Goal: Use online tool/utility: Utilize a website feature to perform a specific function

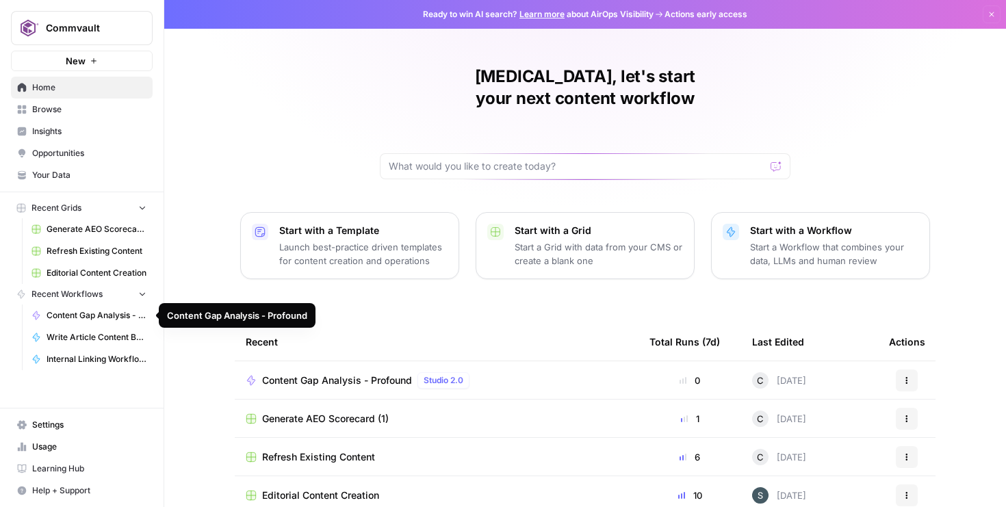
click at [101, 317] on span "Content Gap Analysis - Profound" at bounding box center [97, 315] width 100 height 12
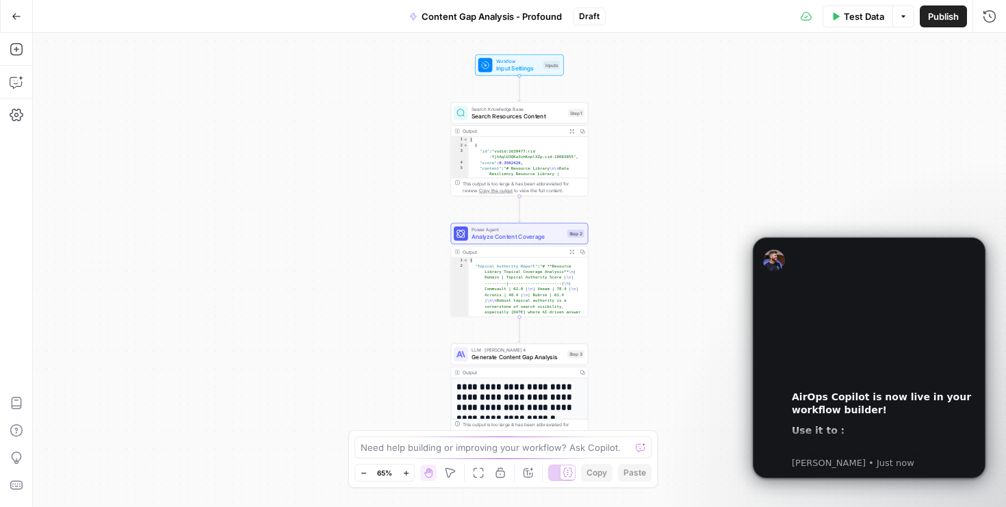
click at [12, 12] on icon "button" at bounding box center [17, 17] width 10 height 10
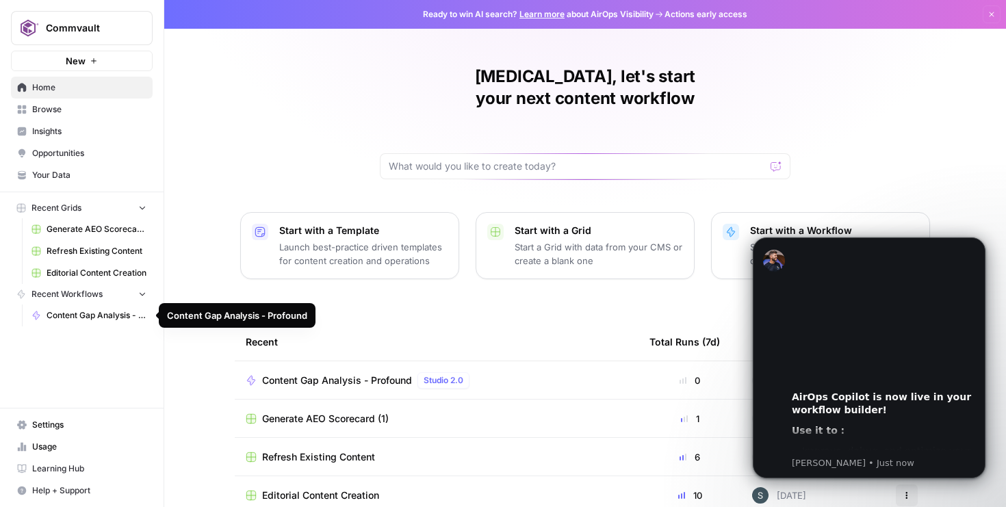
click at [209, 231] on div "[MEDICAL_DATA], let's start your next content workflow Start with a Template La…" at bounding box center [585, 325] width 842 height 651
click at [324, 374] on span "Content Gap Analysis - Profound" at bounding box center [337, 381] width 150 height 14
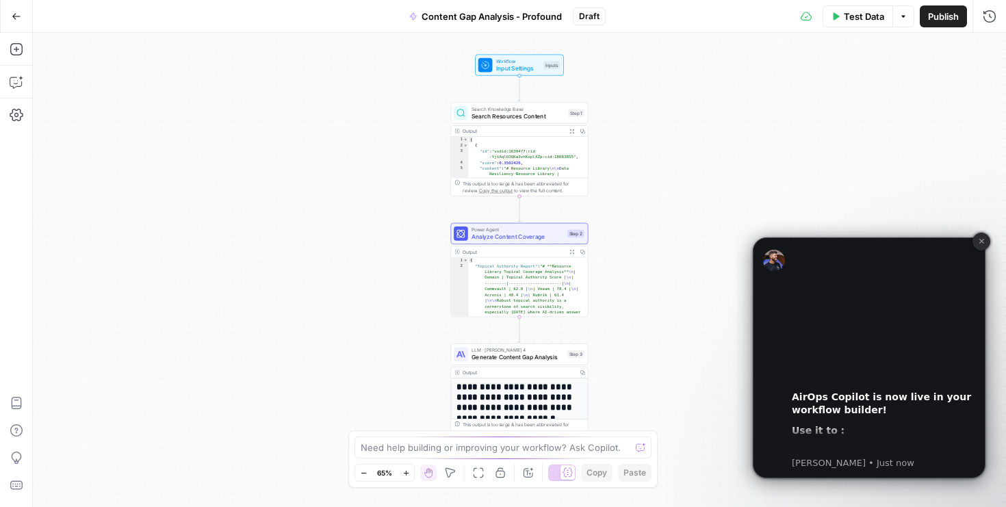
click at [979, 250] on button "Dismiss notification" at bounding box center [981, 242] width 18 height 18
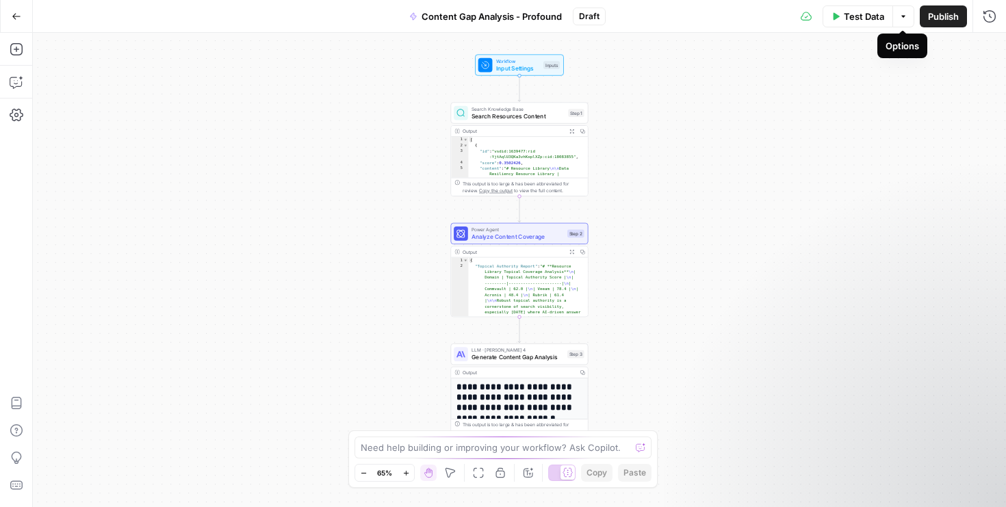
click at [869, 16] on span "Test Data" at bounding box center [864, 17] width 40 height 14
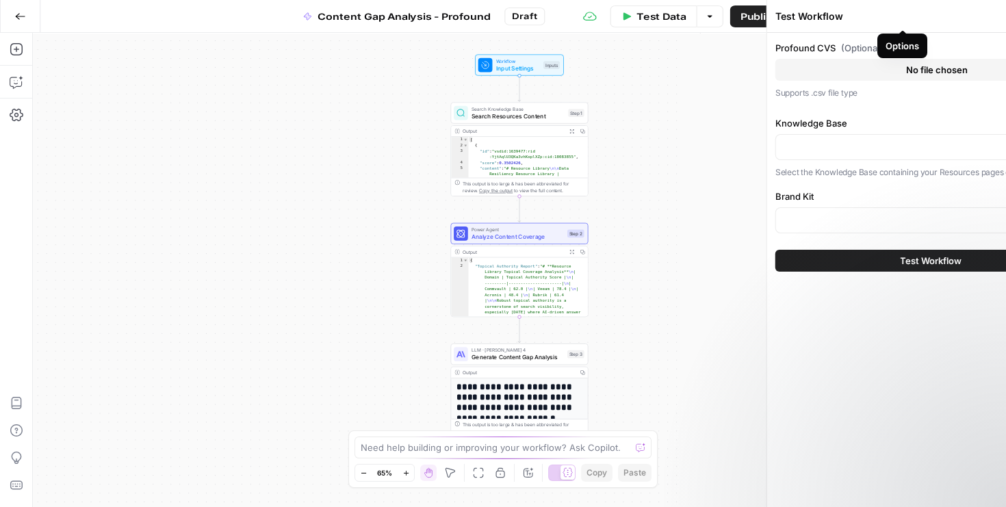
type input "Commvault"
type input "Commvault Resources Sitemap"
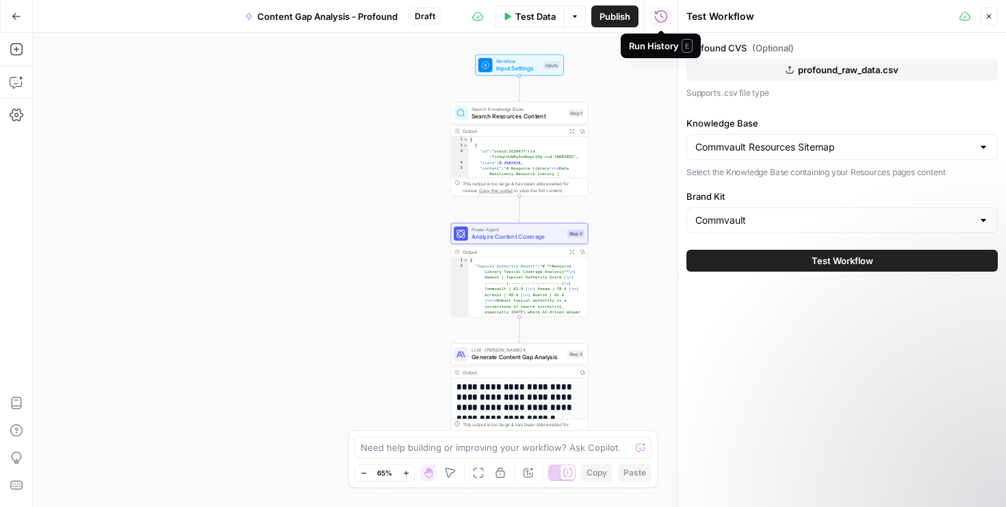
click at [847, 72] on span "profound_raw_data.csv" at bounding box center [848, 70] width 101 height 14
click at [790, 72] on icon "button" at bounding box center [790, 70] width 8 height 8
click at [745, 154] on div "Commvault Resources Sitemap" at bounding box center [841, 147] width 311 height 26
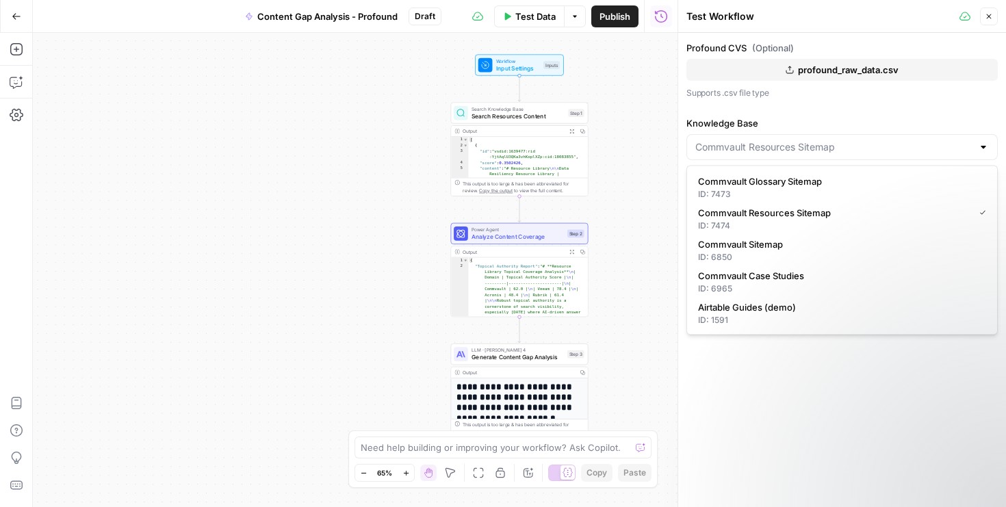
click at [755, 396] on div "Profound CVS (Optional) profound_raw_data.csv Supports .csv file type Knowledge…" at bounding box center [842, 270] width 328 height 474
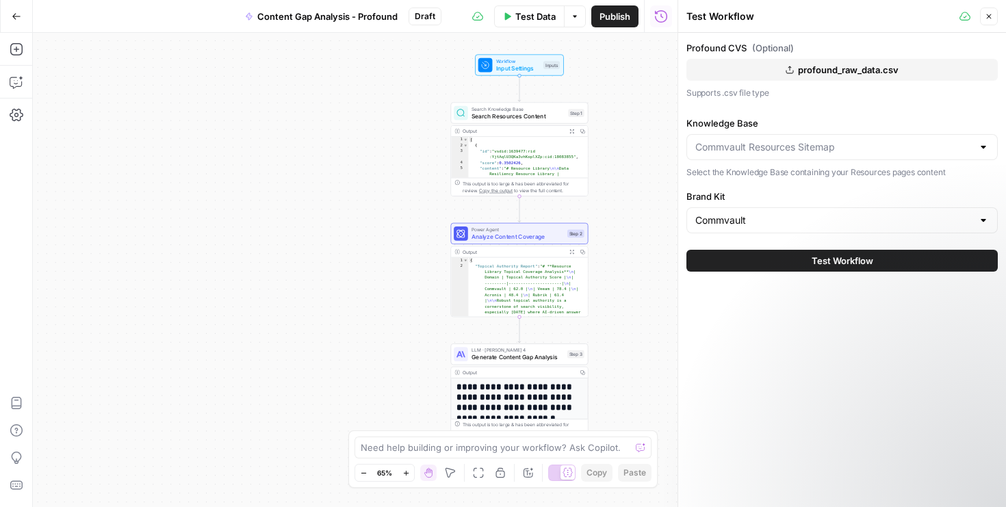
click at [749, 154] on div at bounding box center [841, 147] width 311 height 26
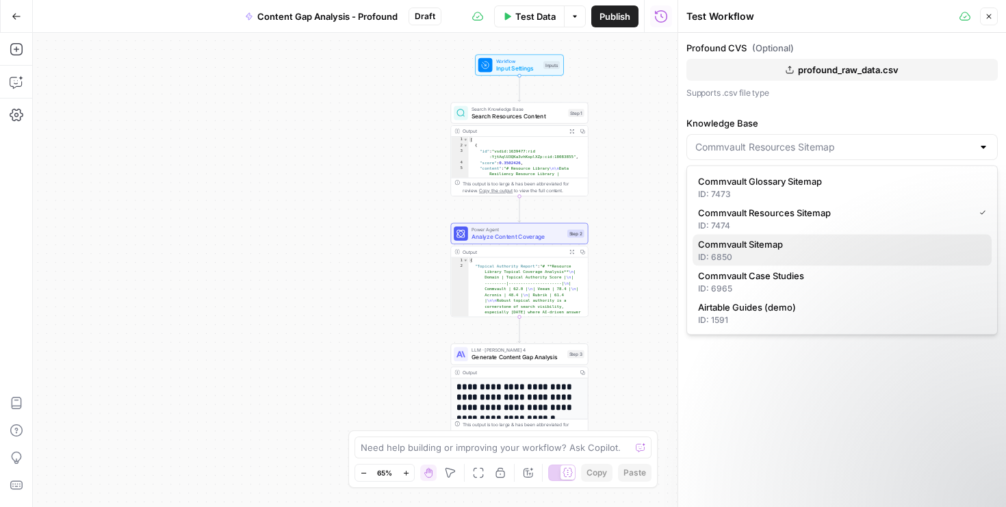
click at [756, 259] on div "ID: 6850" at bounding box center [842, 257] width 288 height 12
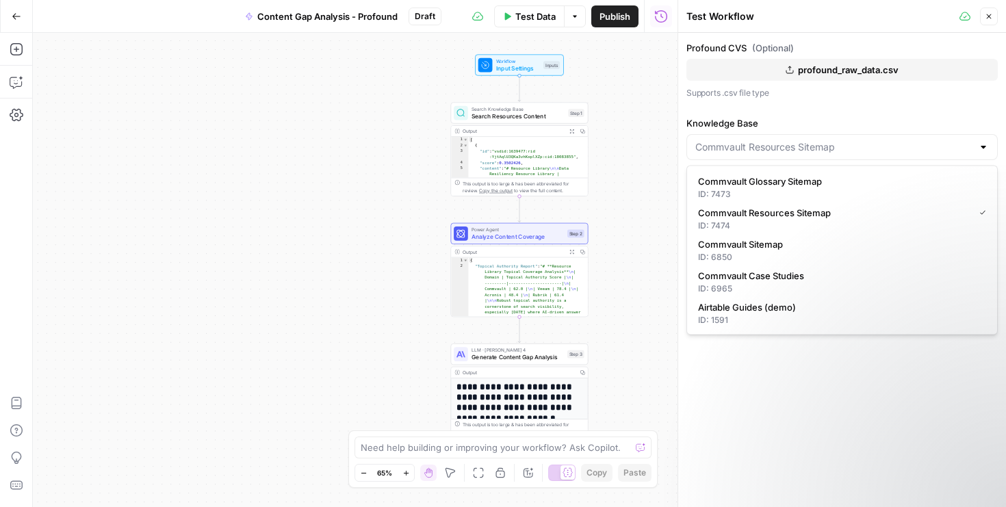
type input "Commvault Sitemap"
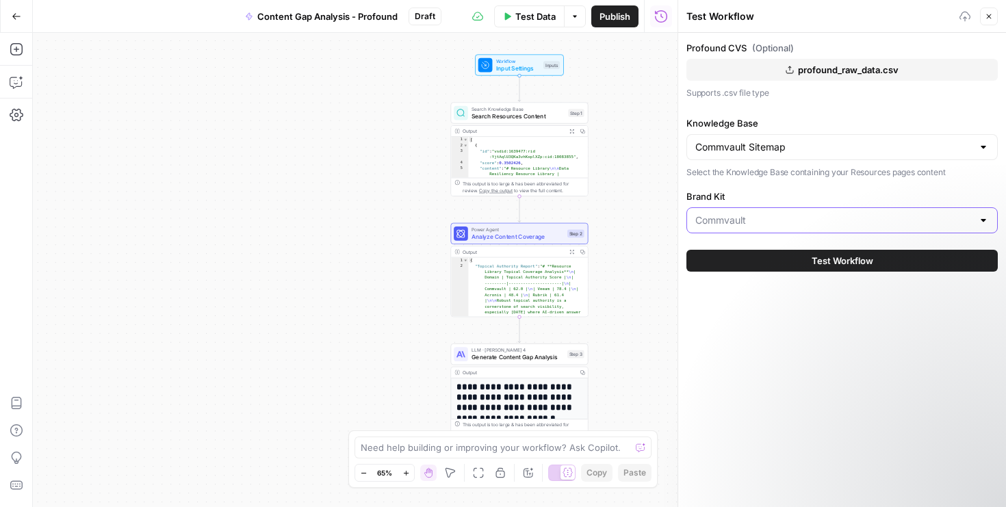
click at [744, 214] on input "Brand Kit" at bounding box center [833, 220] width 277 height 14
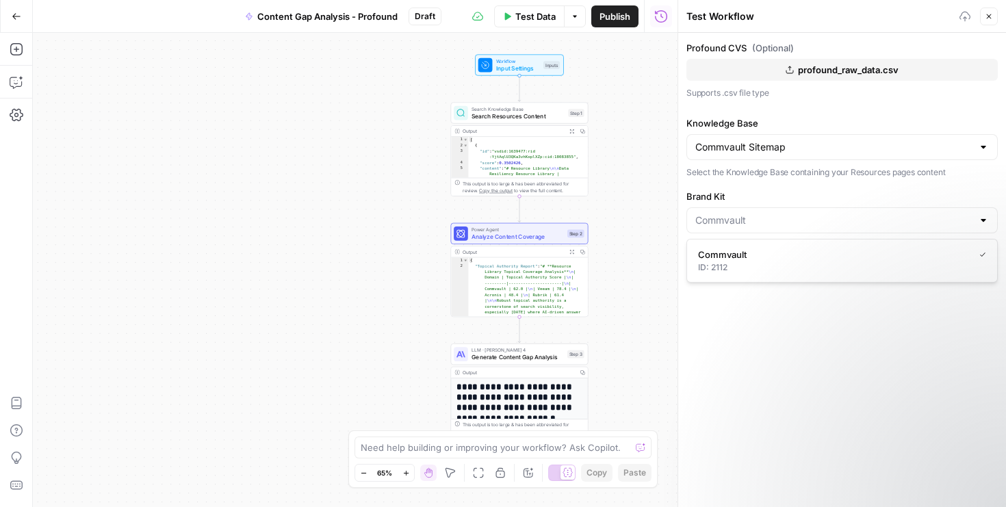
click at [742, 281] on div "Commvault ID: 2112" at bounding box center [841, 261] width 311 height 44
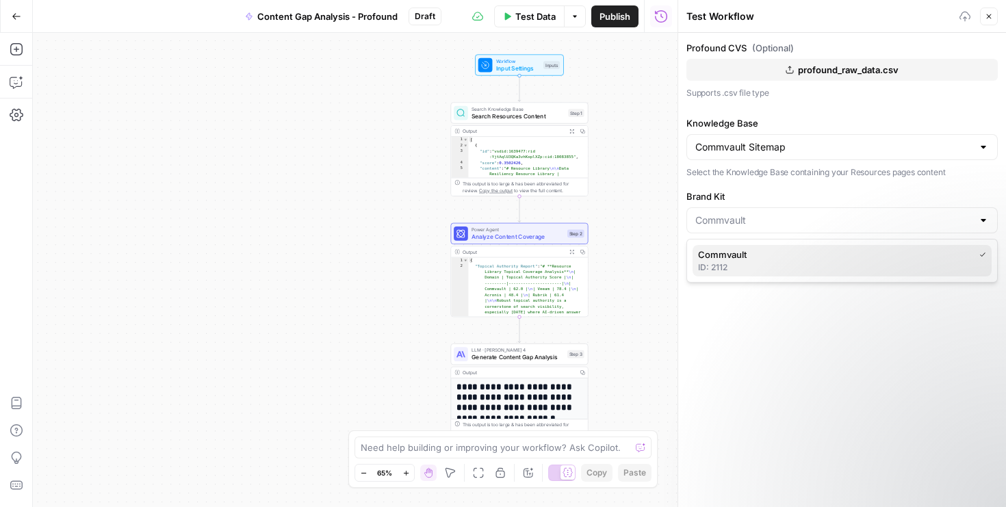
click at [742, 263] on div "ID: 2112" at bounding box center [842, 267] width 288 height 12
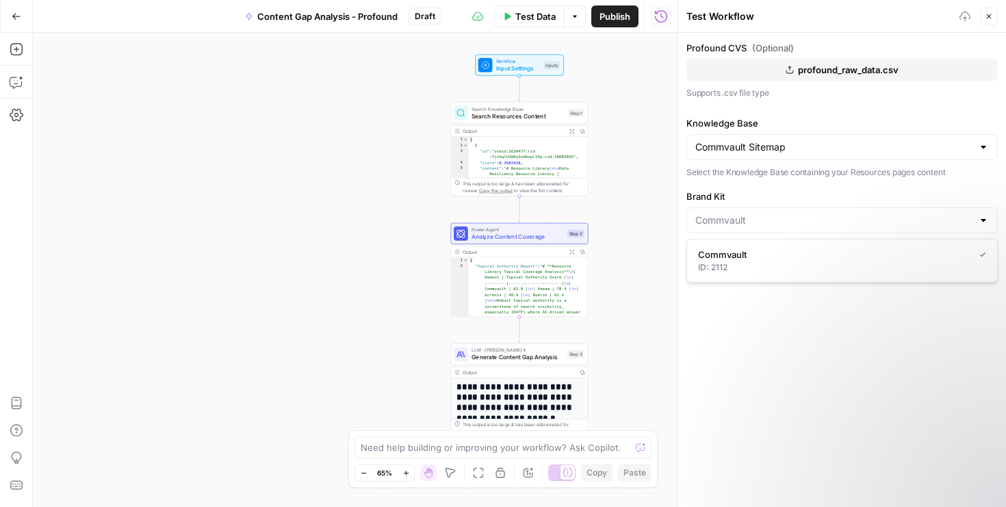
type input "Commvault"
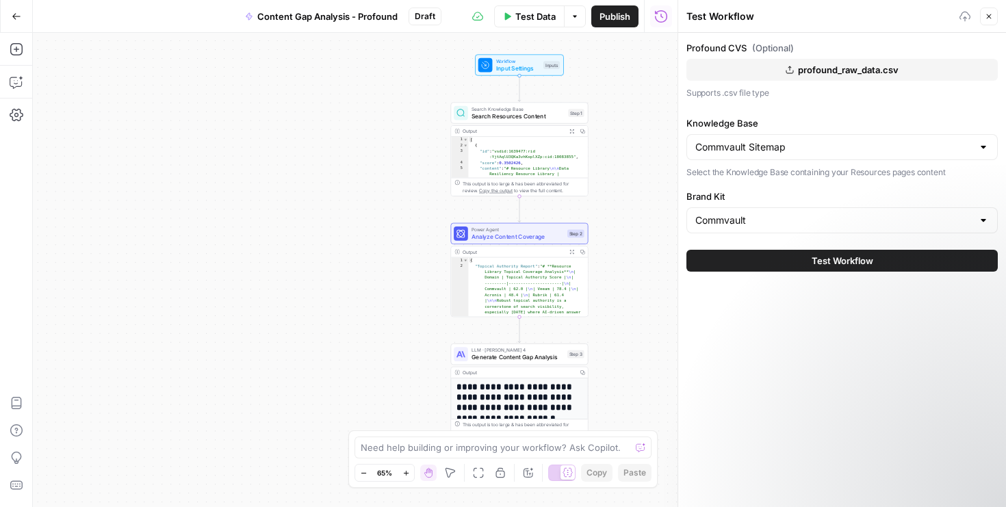
click at [742, 338] on div "Profound CVS (Optional) profound_raw_data.csv Supports .csv file type Knowledge…" at bounding box center [842, 270] width 328 height 474
click at [798, 76] on span "profound_raw_data.csv" at bounding box center [848, 70] width 101 height 14
click at [812, 74] on span "profound_raw_data.csv" at bounding box center [848, 70] width 101 height 14
click at [764, 255] on button "Test Workflow" at bounding box center [841, 261] width 311 height 22
click at [720, 258] on button "Test Workflow" at bounding box center [841, 261] width 311 height 22
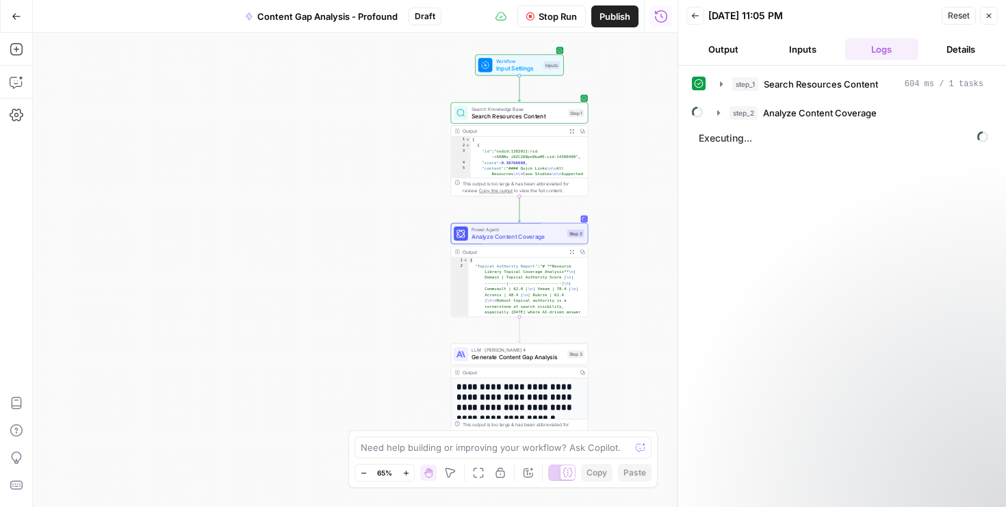
click at [738, 53] on button "Output" at bounding box center [723, 49] width 74 height 22
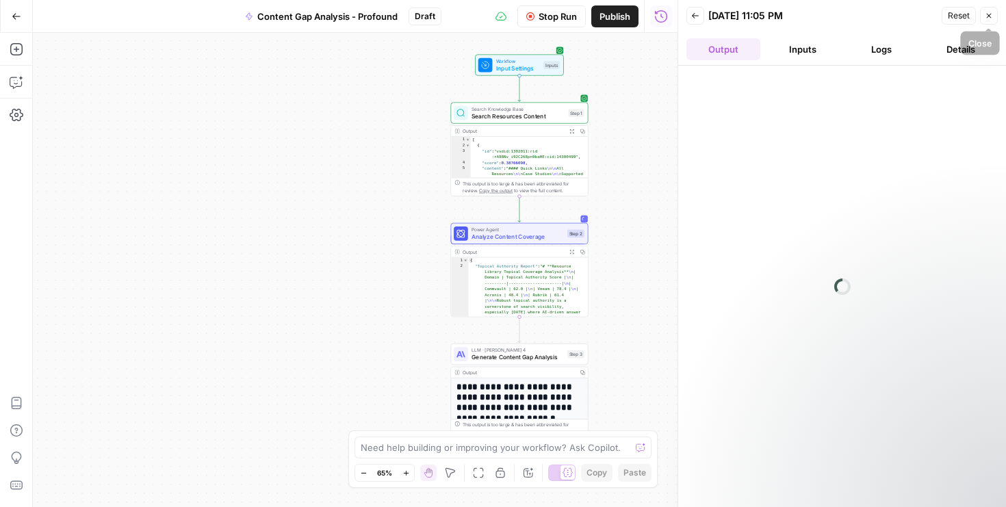
click at [994, 19] on button "Close" at bounding box center [989, 16] width 18 height 18
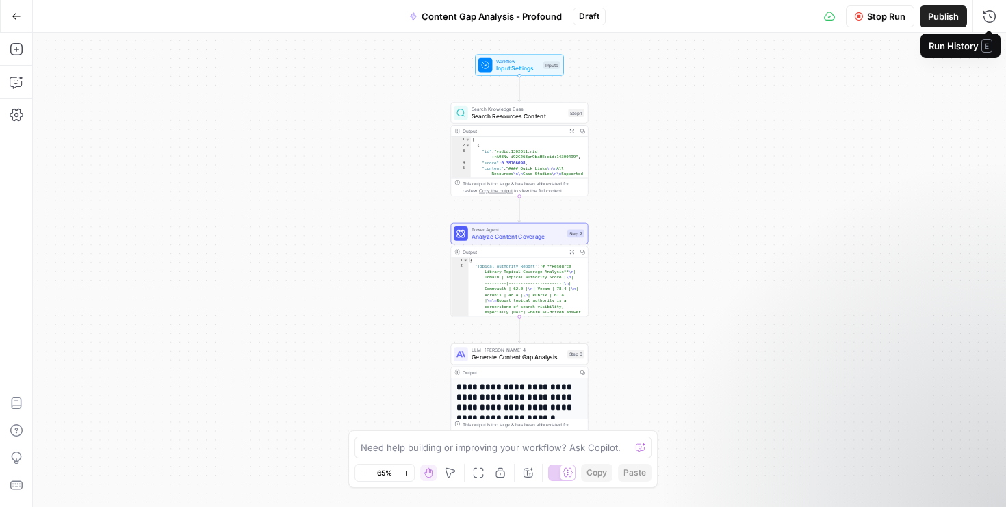
click at [887, 16] on span "Stop Run" at bounding box center [886, 17] width 38 height 14
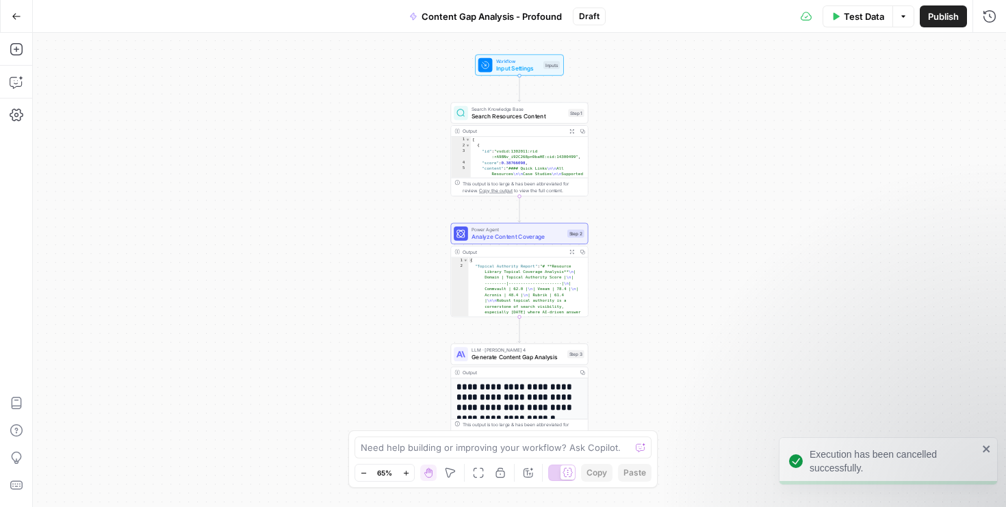
click at [994, 447] on div "Execution has been cancelled successfully." at bounding box center [888, 461] width 219 height 48
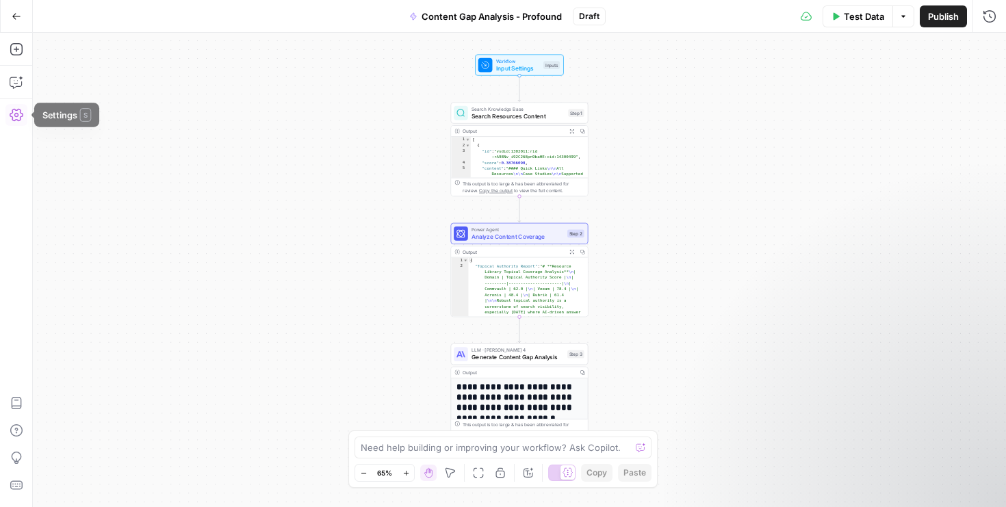
click at [10, 21] on button "Go Back" at bounding box center [16, 16] width 25 height 25
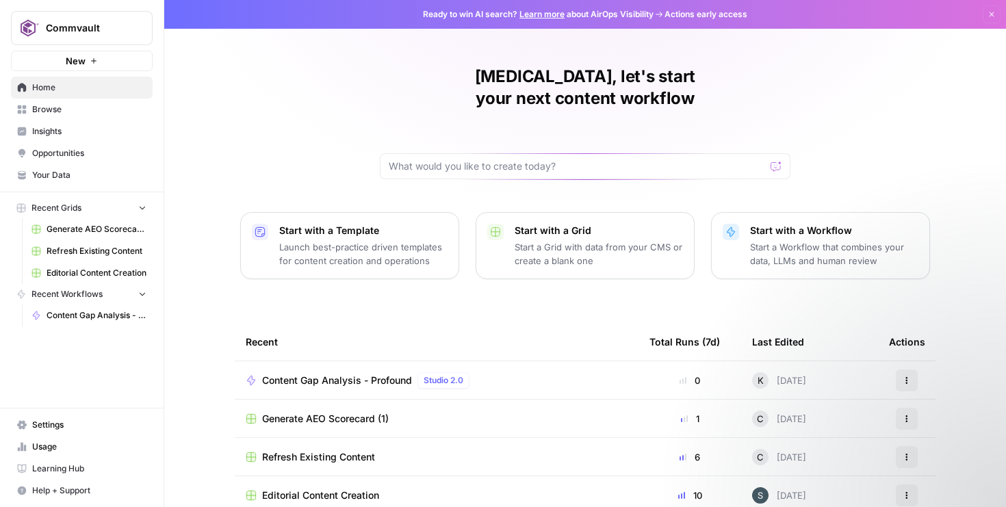
click at [98, 307] on link "Content Gap Analysis - Profound" at bounding box center [88, 316] width 127 height 22
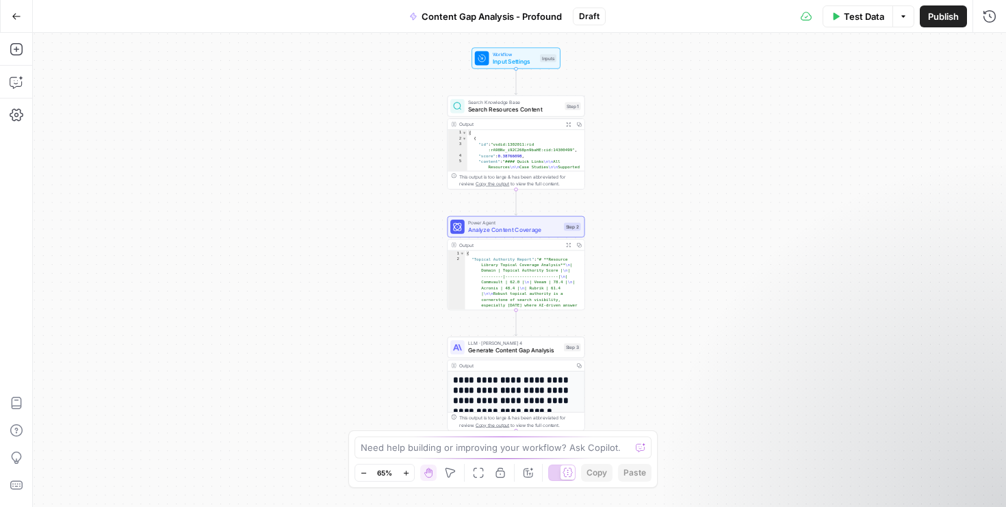
click at [863, 24] on button "Test Data" at bounding box center [858, 16] width 70 height 22
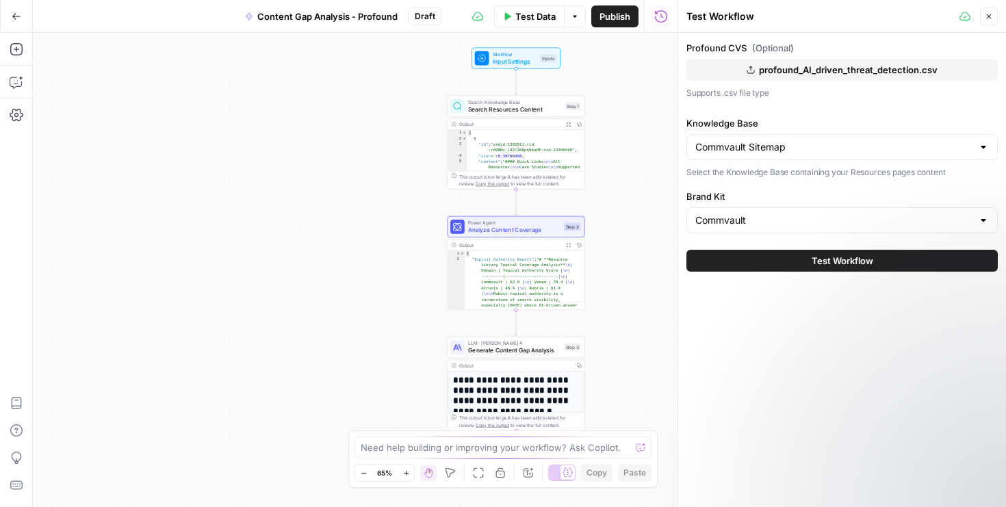
click at [676, 25] on div at bounding box center [678, 253] width 14 height 507
click at [616, 24] on button "Publish" at bounding box center [614, 16] width 47 height 22
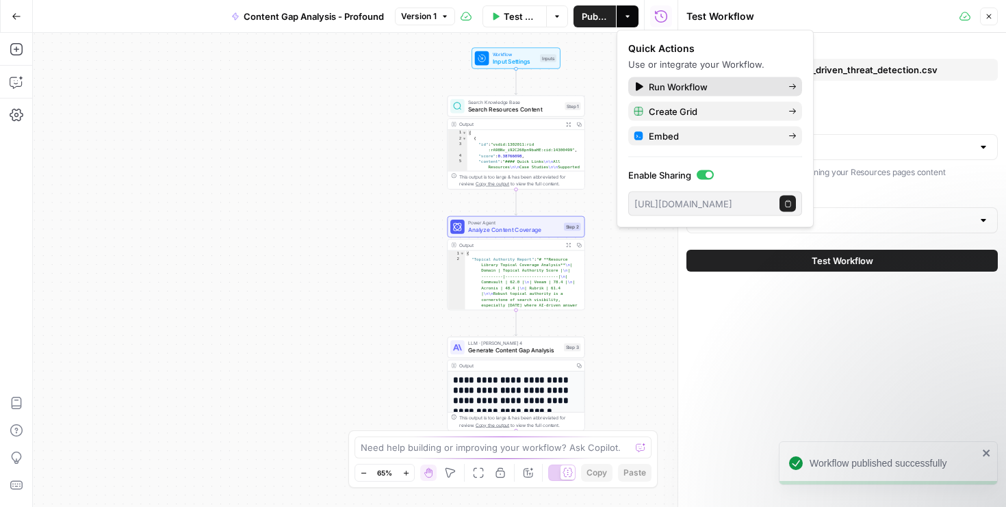
click at [668, 92] on span "Run Workflow" at bounding box center [713, 87] width 129 height 14
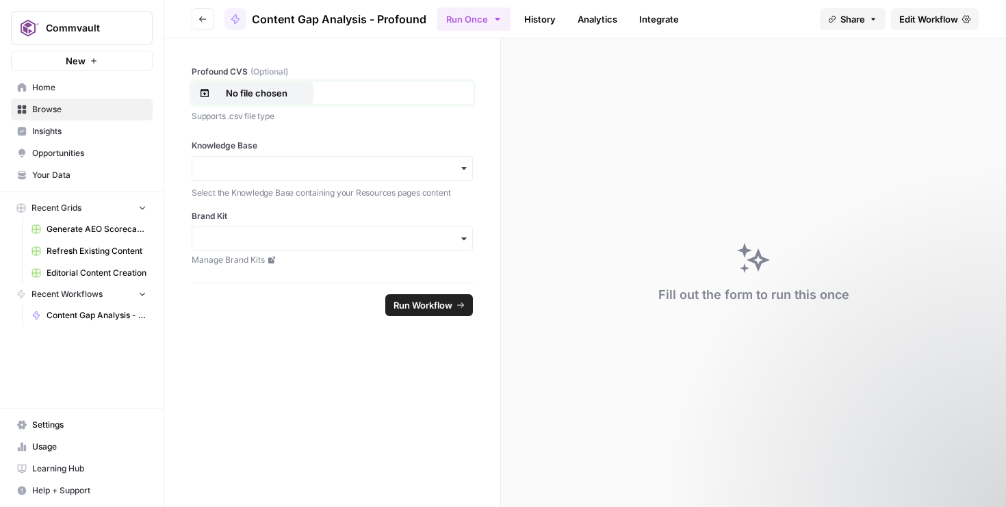
click at [287, 94] on p "No file chosen" at bounding box center [257, 93] width 88 height 14
click at [336, 168] on input "Knowledge Base" at bounding box center [331, 168] width 263 height 14
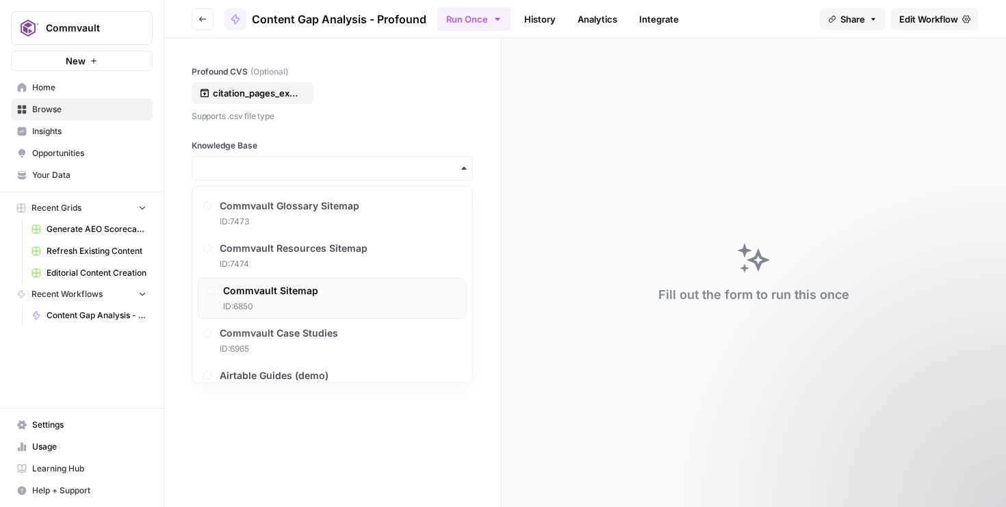
click at [334, 287] on div "Commvault Sitemap ID: 6850" at bounding box center [332, 298] width 269 height 41
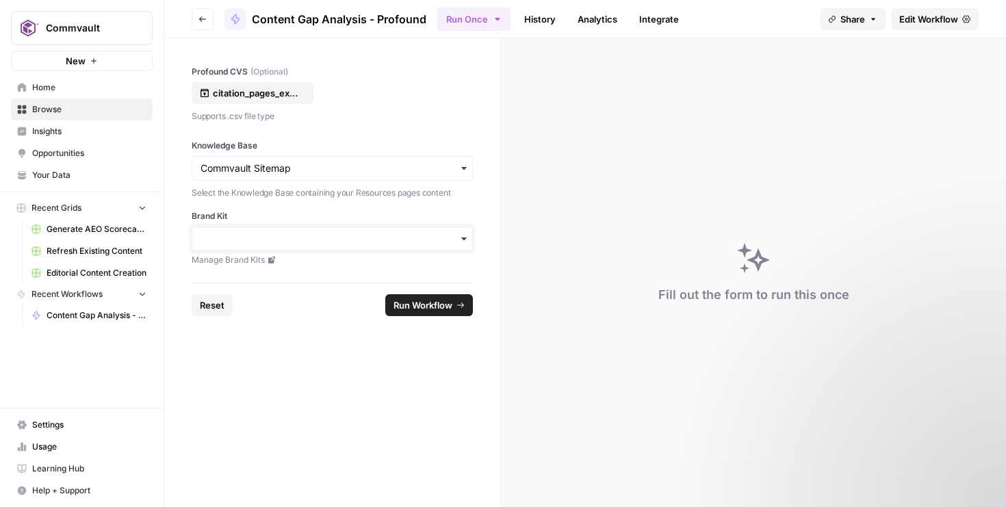
click at [311, 243] on input "Brand Kit" at bounding box center [331, 239] width 263 height 14
click at [315, 272] on div "Commvault" at bounding box center [332, 276] width 280 height 26
click at [402, 307] on span "Run Workflow" at bounding box center [422, 305] width 59 height 14
click at [398, 311] on span "Run Workflow" at bounding box center [422, 305] width 59 height 14
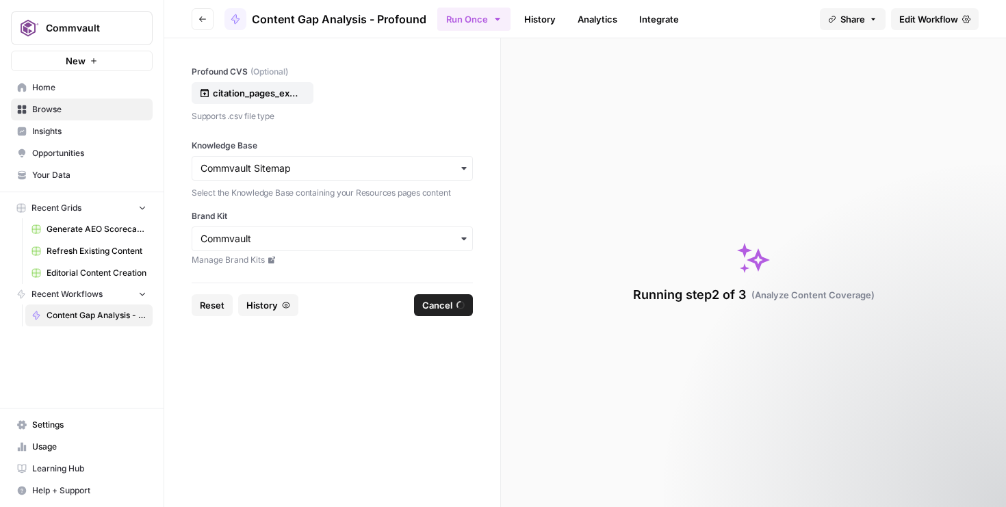
click at [471, 6] on ul "Run Once History Analytics Integrate" at bounding box center [562, 18] width 250 height 27
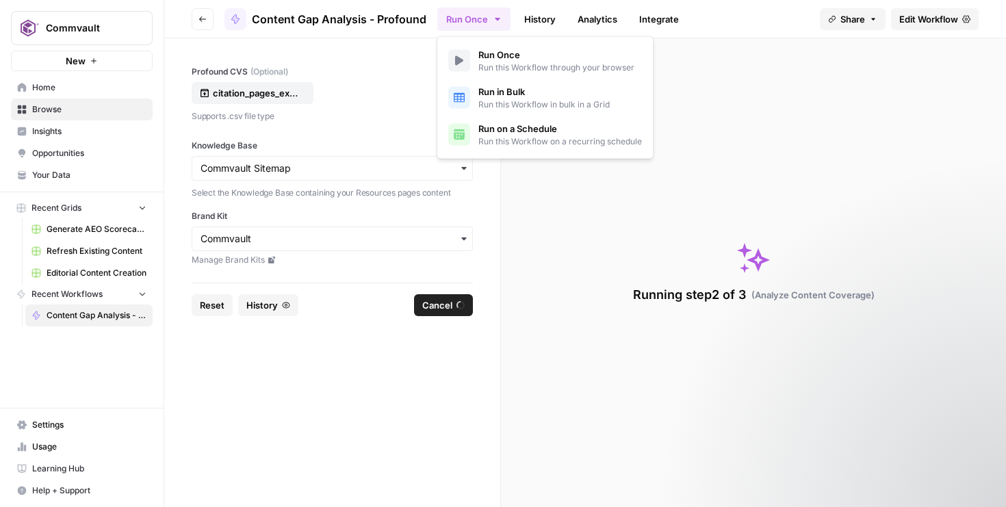
click at [471, 10] on button "Run Once" at bounding box center [473, 19] width 73 height 23
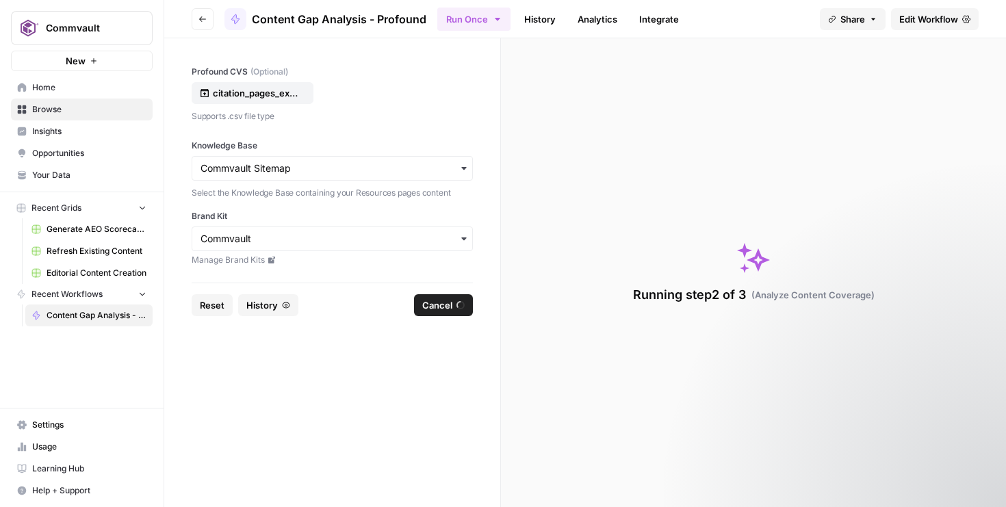
click at [387, 385] on form "Profound CVS (Optional) citation_pages_export_1760076666801.csv Supports .csv f…" at bounding box center [332, 272] width 337 height 469
click at [285, 303] on icon "button" at bounding box center [286, 305] width 8 height 8
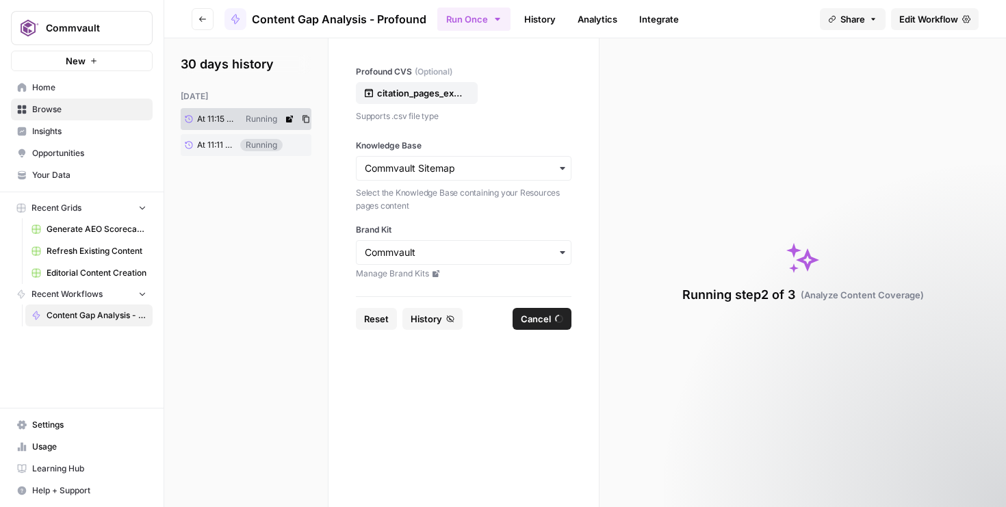
click at [268, 122] on div "Running" at bounding box center [261, 119] width 42 height 12
click at [482, 112] on p "Supports .csv file type" at bounding box center [464, 116] width 216 height 14
click at [203, 13] on button "Go back" at bounding box center [203, 19] width 22 height 22
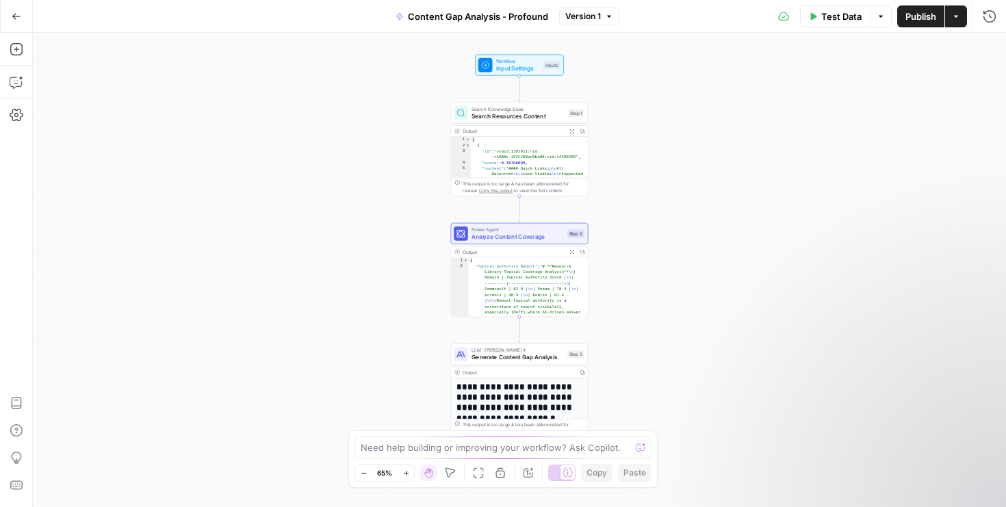
click at [22, 19] on button "Go Back" at bounding box center [16, 16] width 25 height 25
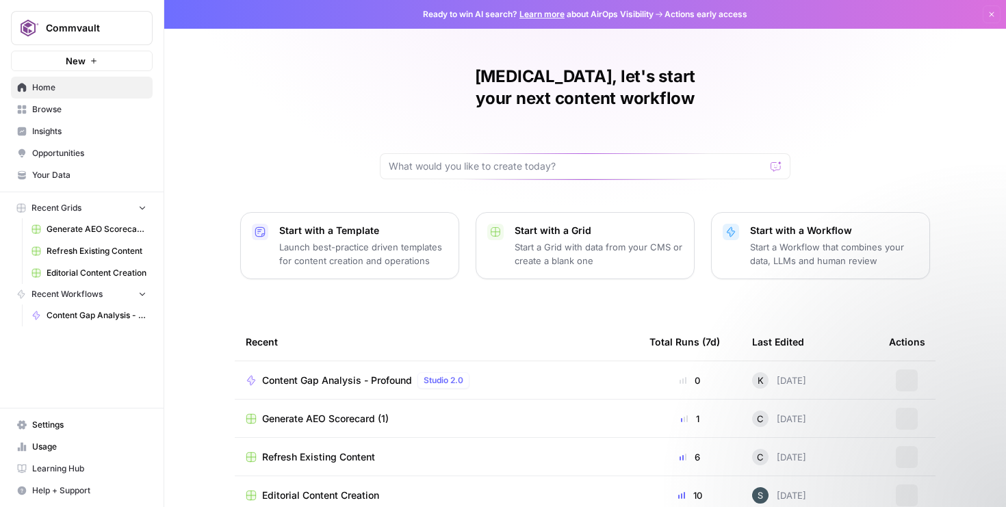
click at [87, 314] on span "Content Gap Analysis - Profound" at bounding box center [97, 315] width 100 height 12
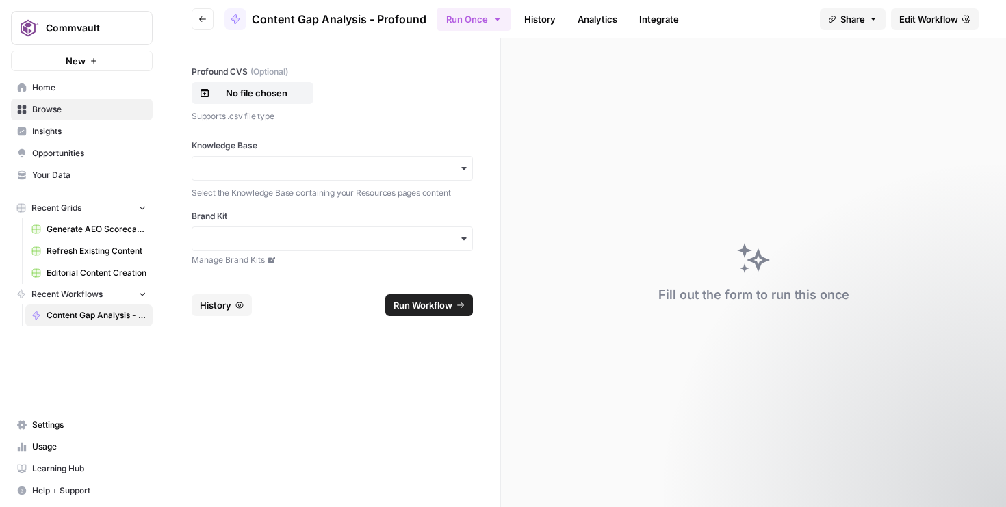
click at [237, 307] on icon "button" at bounding box center [239, 305] width 8 height 8
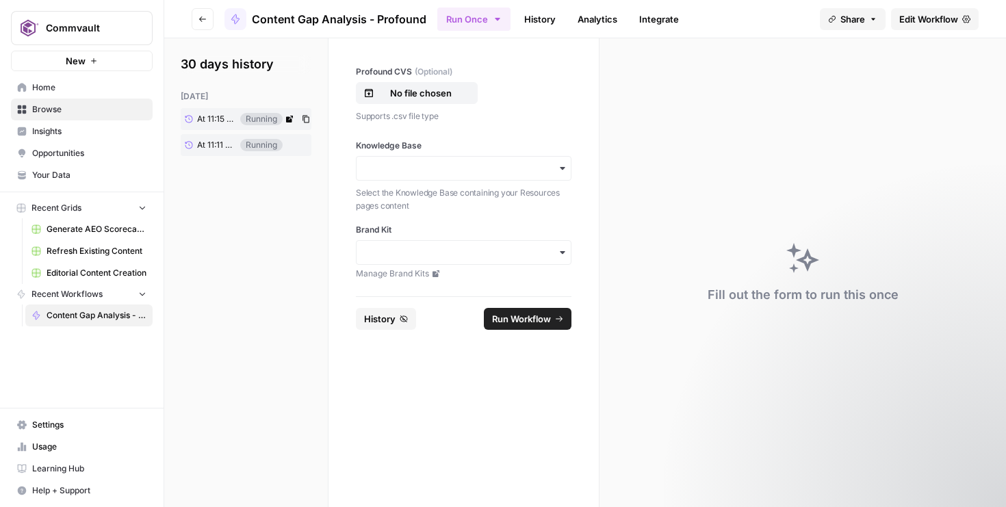
click at [225, 125] on link "At 11:15 PM" at bounding box center [211, 119] width 60 height 21
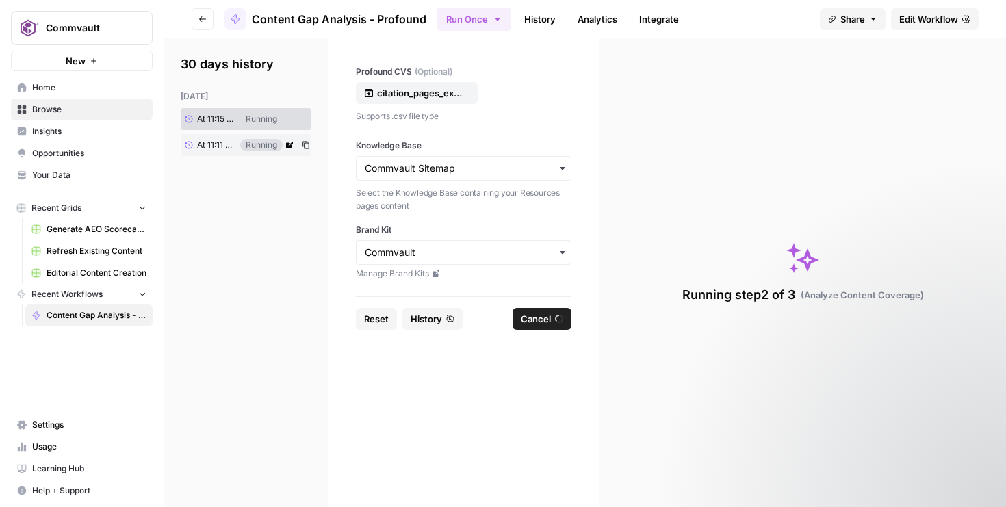
click at [222, 149] on span "At 11:11 PM" at bounding box center [216, 145] width 39 height 12
click at [219, 120] on span "At 11:15 PM" at bounding box center [216, 119] width 39 height 12
click at [222, 144] on span "At 11:11 PM" at bounding box center [216, 145] width 39 height 12
click at [290, 148] on icon at bounding box center [289, 145] width 8 height 8
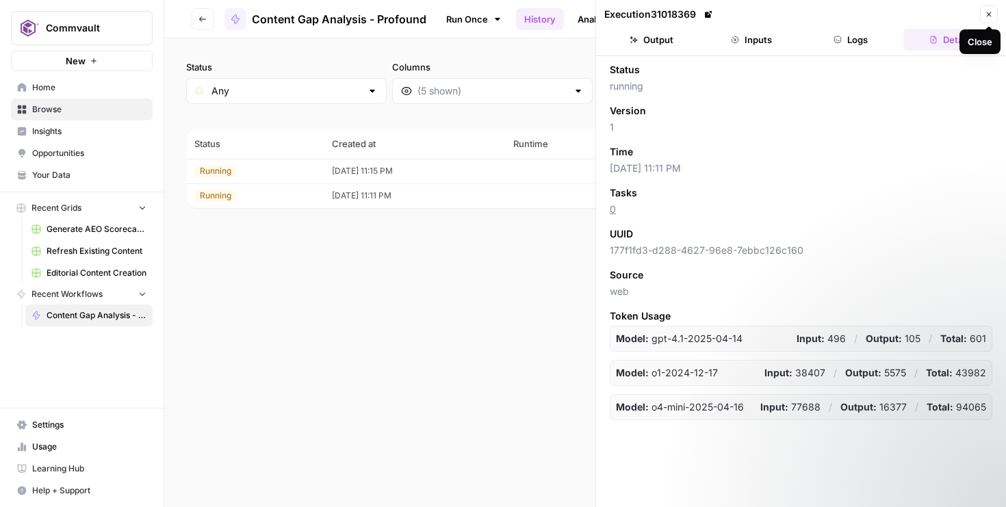
click at [872, 38] on button "Logs" at bounding box center [851, 40] width 94 height 22
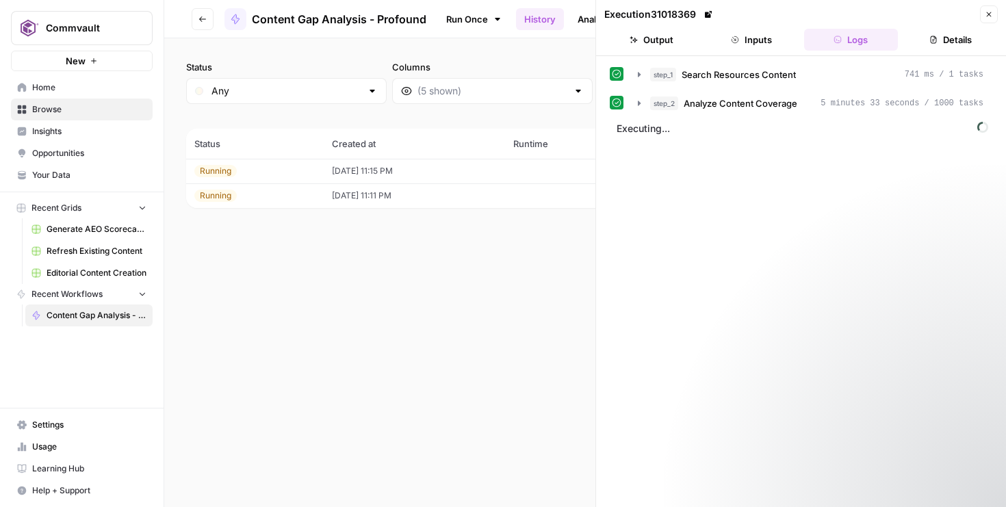
click at [992, 14] on span "Close" at bounding box center [992, 14] width 1 height 1
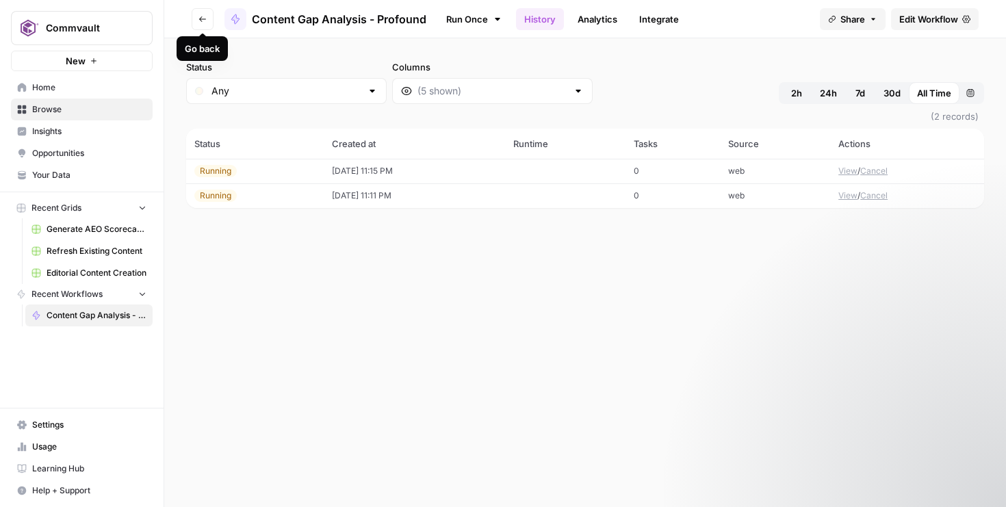
click at [200, 16] on icon "button" at bounding box center [202, 18] width 7 height 5
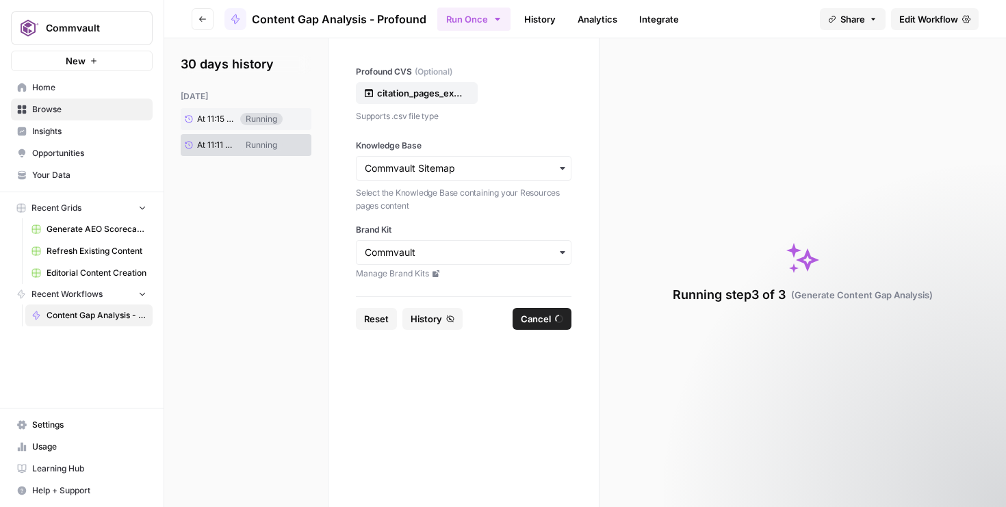
click at [238, 131] on div "[DATE] At 11:15 PM Running At 11:11 PM Running" at bounding box center [246, 123] width 131 height 66
click at [232, 125] on link "At 11:15 PM" at bounding box center [211, 119] width 60 height 21
click at [258, 149] on link "At 11:11 PM" at bounding box center [232, 145] width 102 height 22
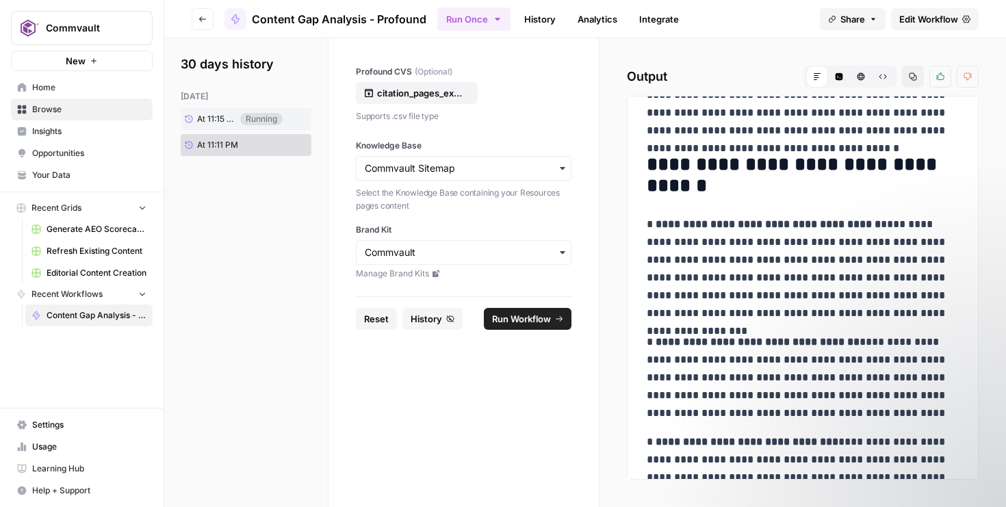
scroll to position [432, 0]
click at [255, 127] on div "At 11:15 PM Running" at bounding box center [246, 119] width 131 height 22
click at [239, 125] on link "At 11:15 PM" at bounding box center [211, 119] width 60 height 21
click at [244, 146] on link "At 11:11 PM" at bounding box center [232, 145] width 102 height 22
click at [866, 3] on header "Go back Content Gap Analysis - Profound Run Once History Analytics Integrate Sh…" at bounding box center [585, 19] width 842 height 38
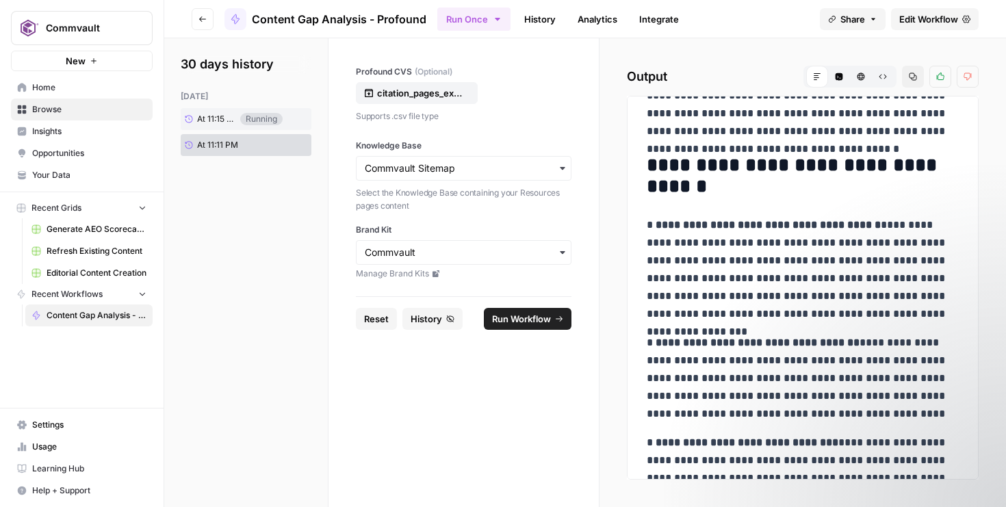
click at [866, 15] on button "Share" at bounding box center [853, 19] width 66 height 22
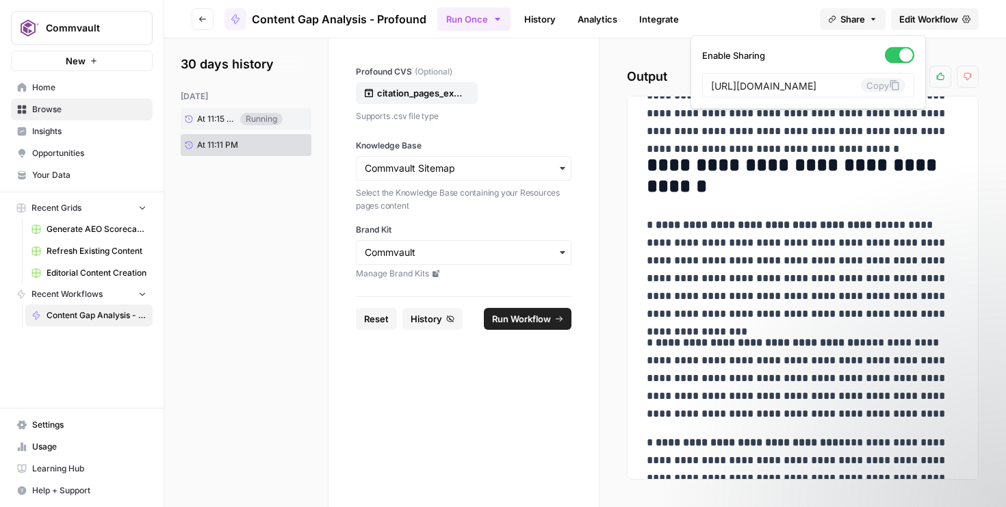
scroll to position [0, 273]
click at [866, 15] on button "Share" at bounding box center [853, 19] width 66 height 22
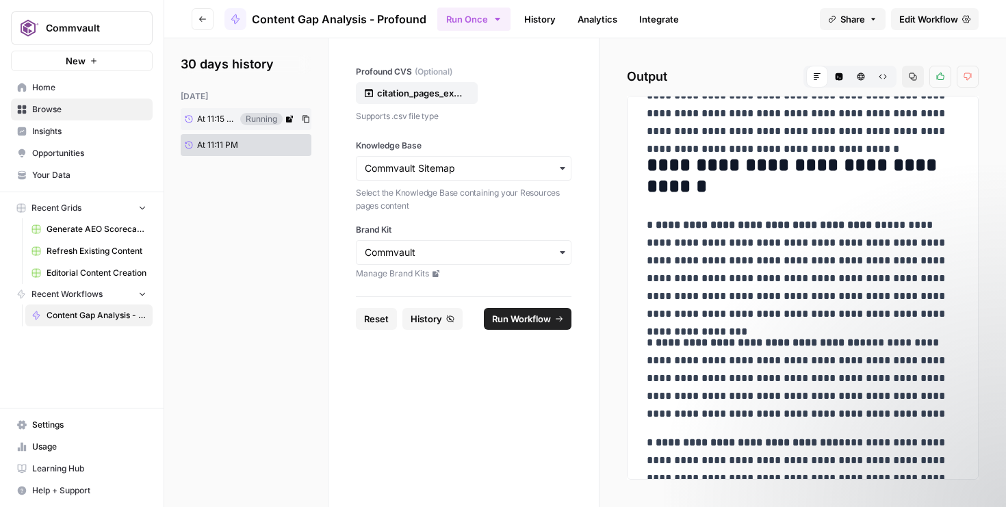
click at [219, 118] on span "At 11:15 PM" at bounding box center [216, 119] width 39 height 12
click at [224, 143] on span "At 11:11 PM" at bounding box center [217, 145] width 41 height 12
click at [229, 112] on link "At 11:15 PM" at bounding box center [211, 119] width 60 height 21
click at [230, 120] on span "At 11:15 PM" at bounding box center [216, 119] width 39 height 12
click at [377, 317] on span "Reset" at bounding box center [376, 319] width 25 height 14
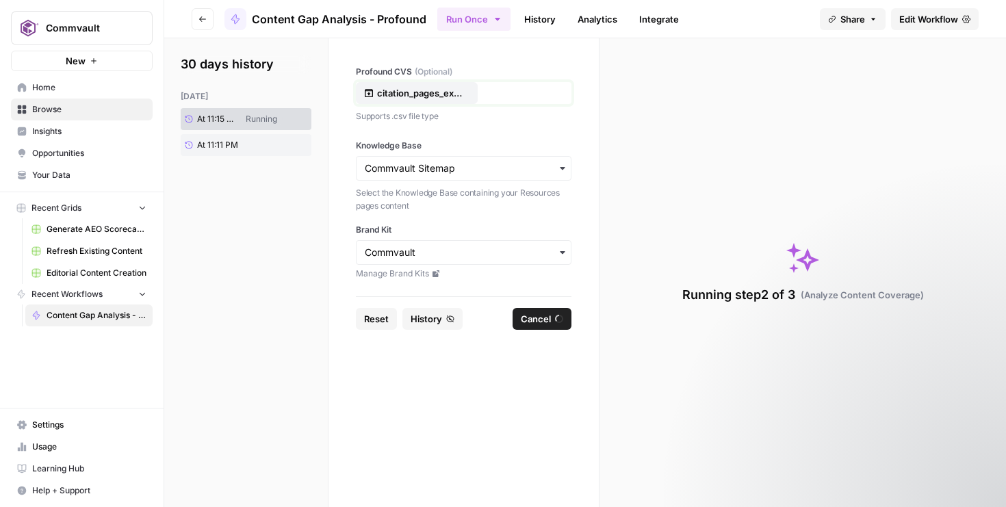
click at [447, 94] on p "citation_pages_export_1760076666801.csv" at bounding box center [421, 93] width 88 height 14
click at [491, 372] on form "Profound CVS (Optional) citation_pages_export_1760076666801.csv Supports .csv f…" at bounding box center [463, 272] width 271 height 469
click at [103, 313] on span "Content Gap Analysis - Profound" at bounding box center [97, 315] width 100 height 12
click at [275, 224] on div "30 days history [DATE] At 11:15 PM Running At 11:11 PM" at bounding box center [246, 272] width 164 height 469
click at [311, 115] on button "button" at bounding box center [306, 119] width 14 height 14
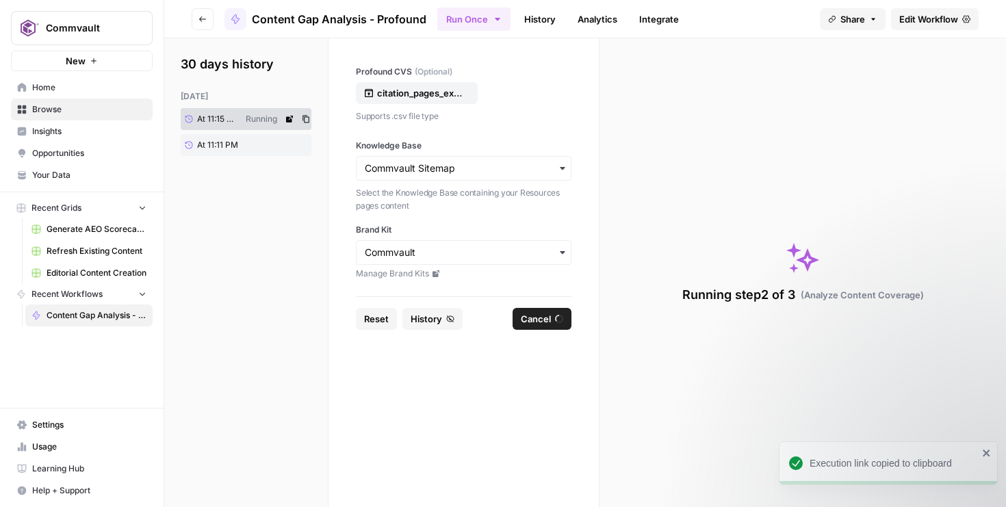
click at [287, 122] on icon at bounding box center [289, 119] width 7 height 7
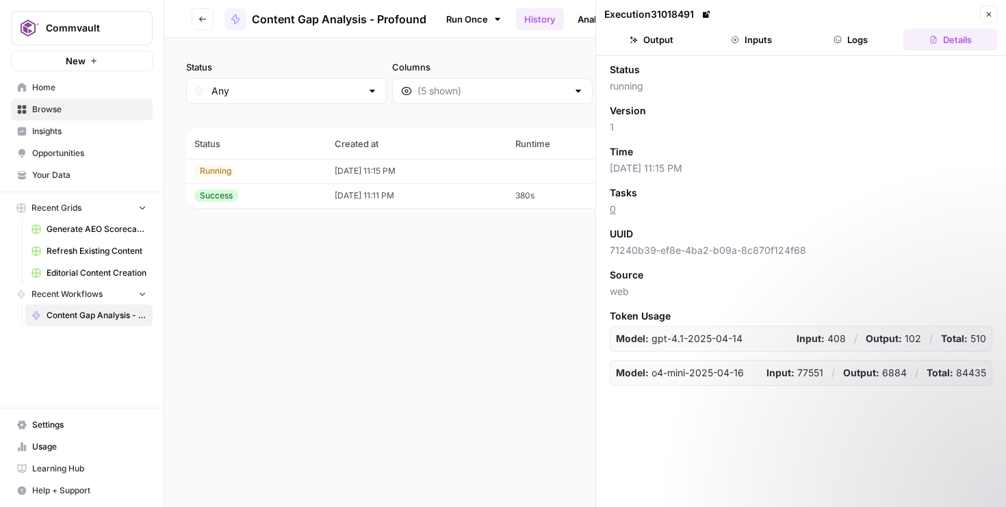
click at [982, 14] on button "Close" at bounding box center [989, 14] width 18 height 18
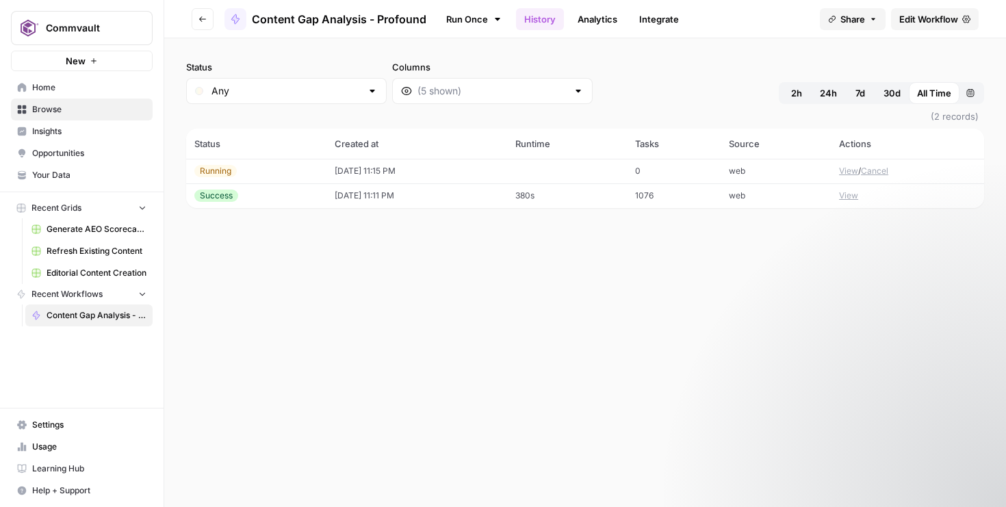
click at [203, 23] on button "Go back" at bounding box center [203, 19] width 22 height 22
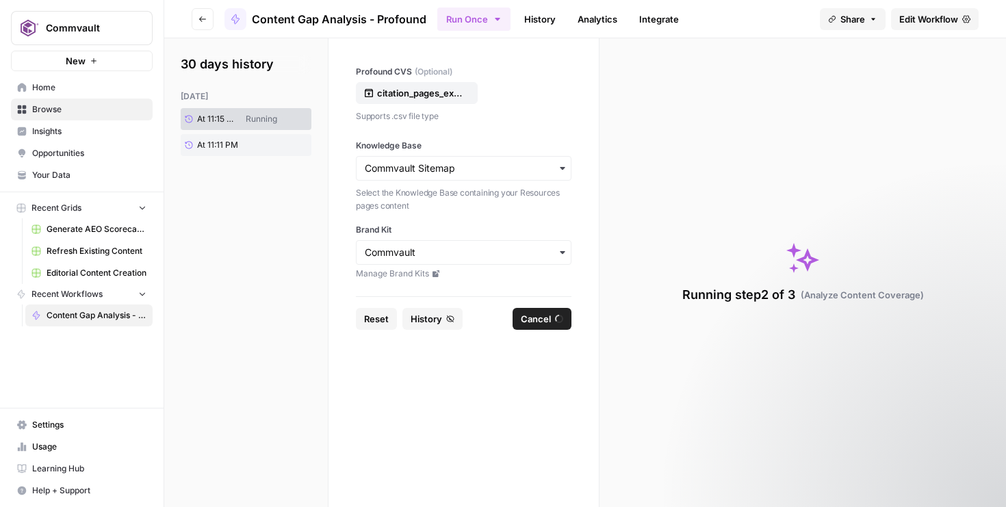
click at [203, 23] on button "Go back" at bounding box center [203, 19] width 22 height 22
click at [161, 26] on button "button" at bounding box center [166, 28] width 14 height 14
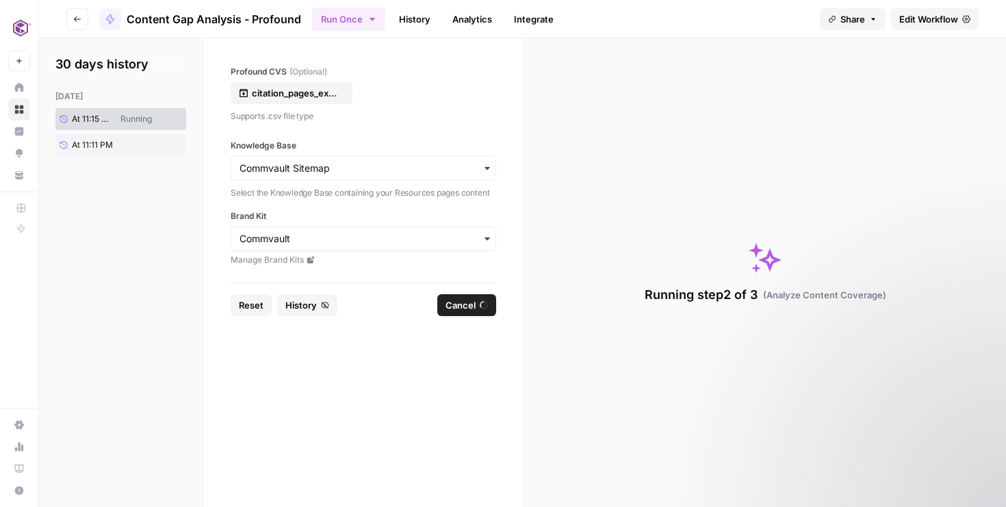
click at [79, 17] on icon "button" at bounding box center [77, 19] width 8 height 8
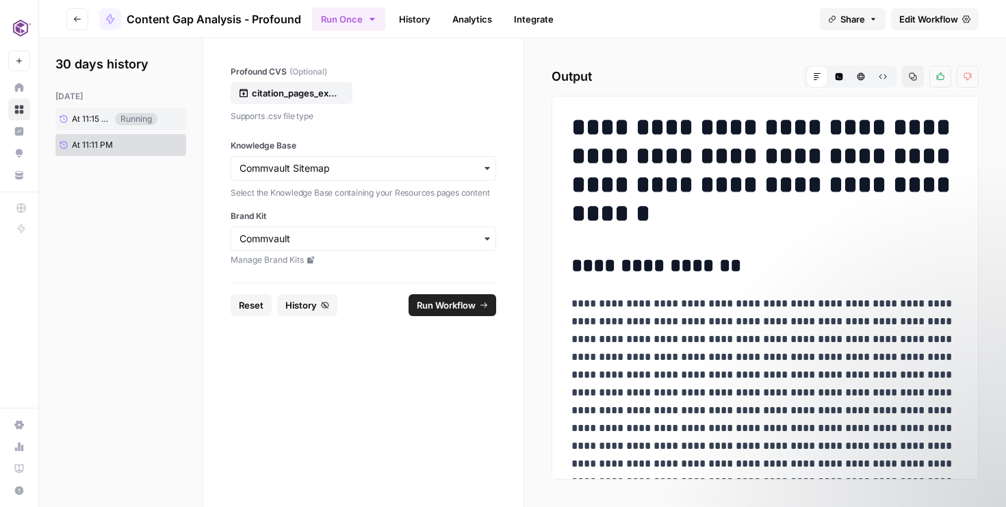
click at [79, 17] on icon "button" at bounding box center [77, 19] width 8 height 8
click at [79, 18] on icon "button" at bounding box center [77, 19] width 8 height 8
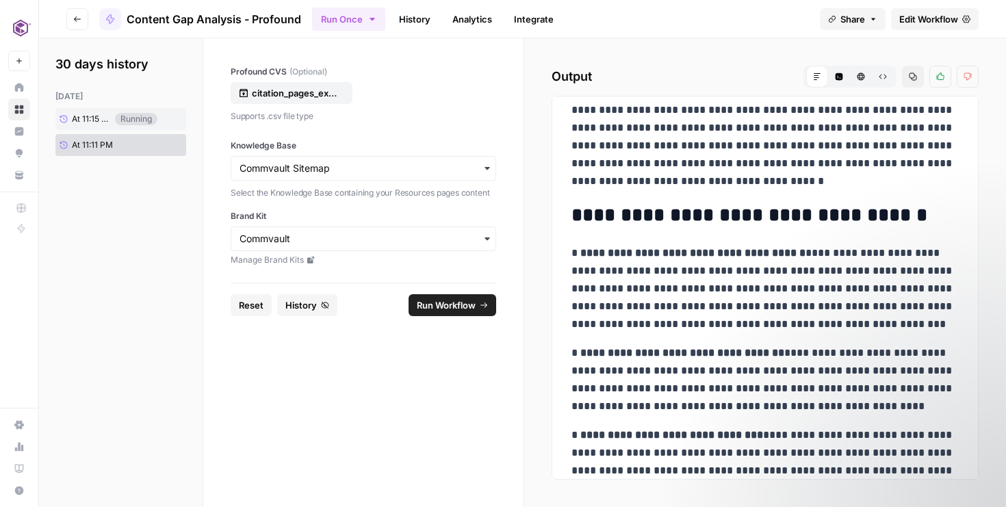
scroll to position [385, 0]
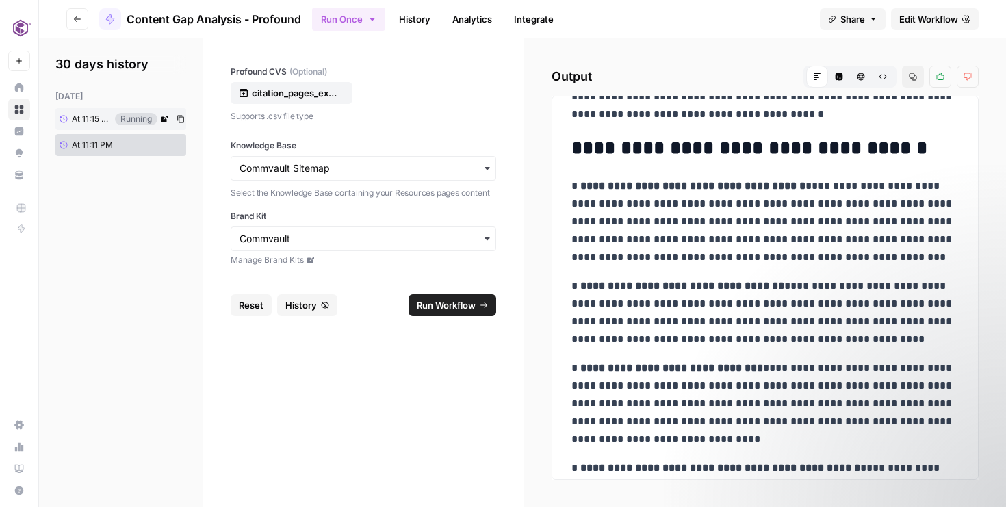
click at [132, 118] on div "Running" at bounding box center [136, 119] width 42 height 12
click at [88, 119] on span "At 11:15 PM" at bounding box center [91, 119] width 39 height 12
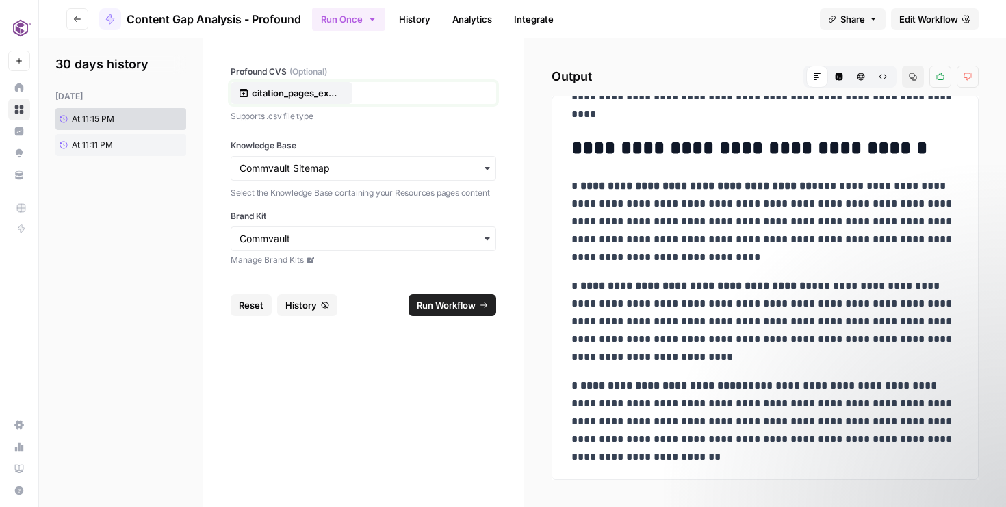
click at [320, 85] on button "citation_pages_export_1760076666801.csv" at bounding box center [292, 93] width 122 height 22
click at [428, 304] on span "Run Workflow" at bounding box center [446, 305] width 59 height 14
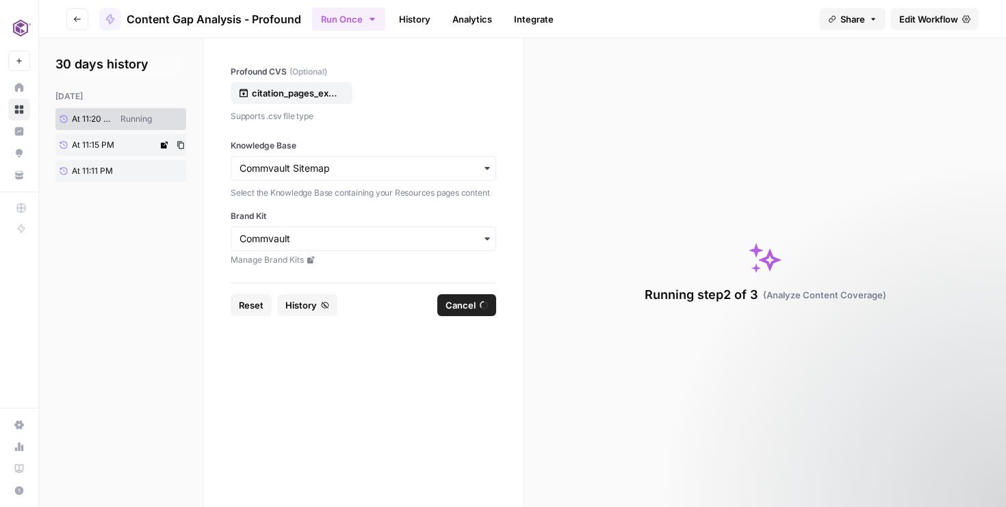
click at [148, 141] on link "At 11:15 PM" at bounding box center [106, 145] width 102 height 22
